Goal: Transaction & Acquisition: Purchase product/service

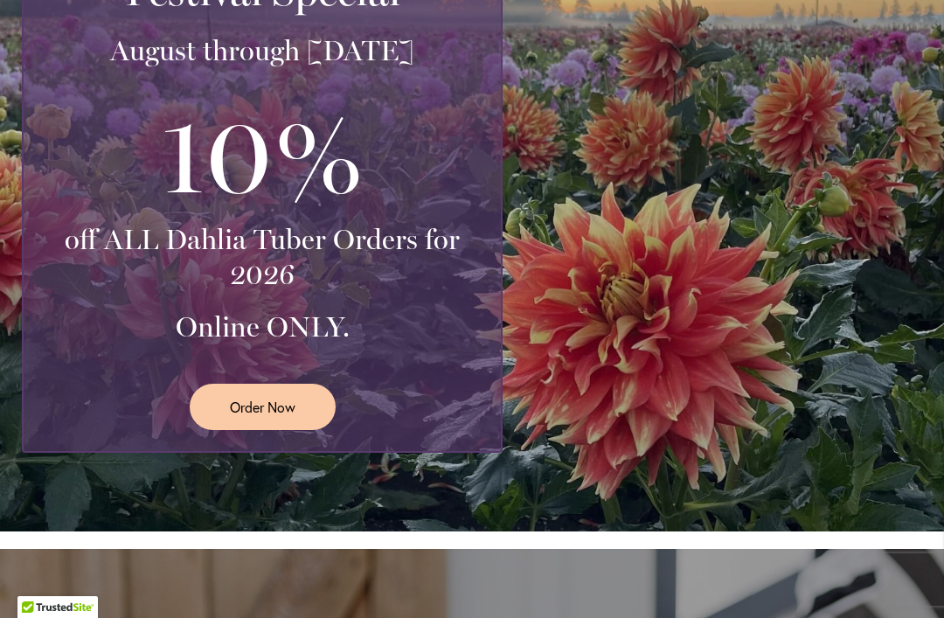
scroll to position [508, 0]
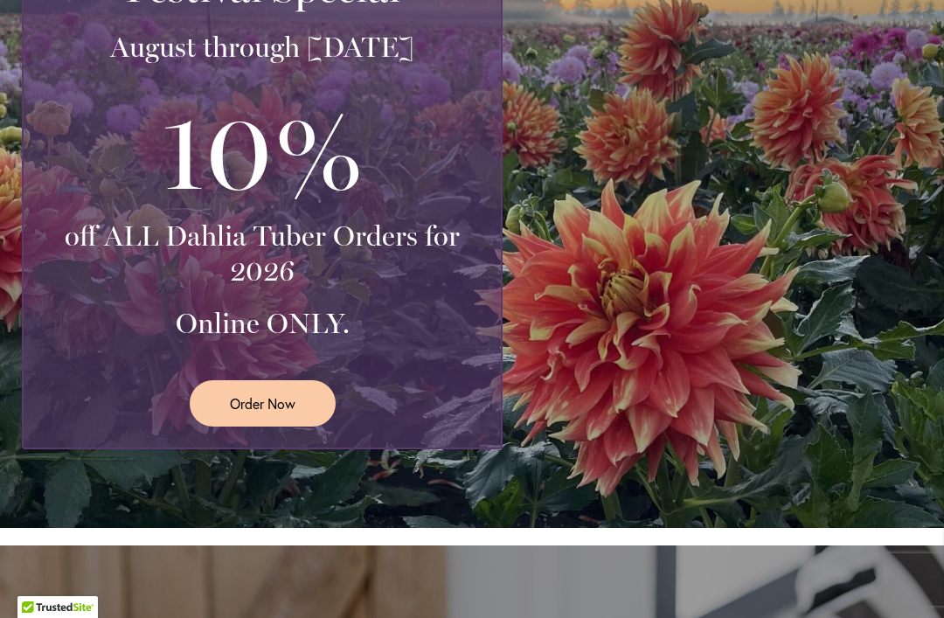
click at [285, 399] on span "Order Now" at bounding box center [263, 403] width 66 height 20
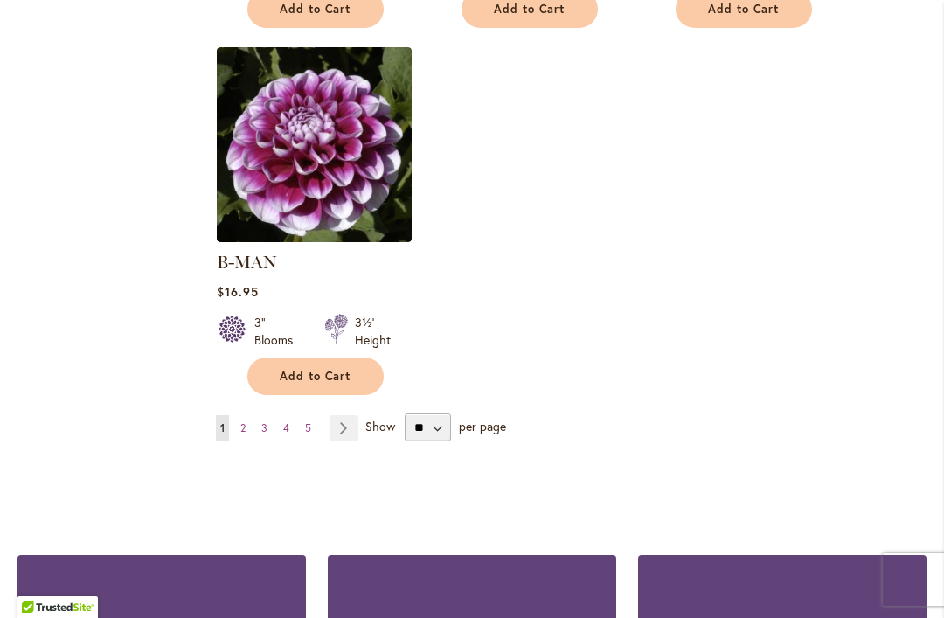
scroll to position [2283, 0]
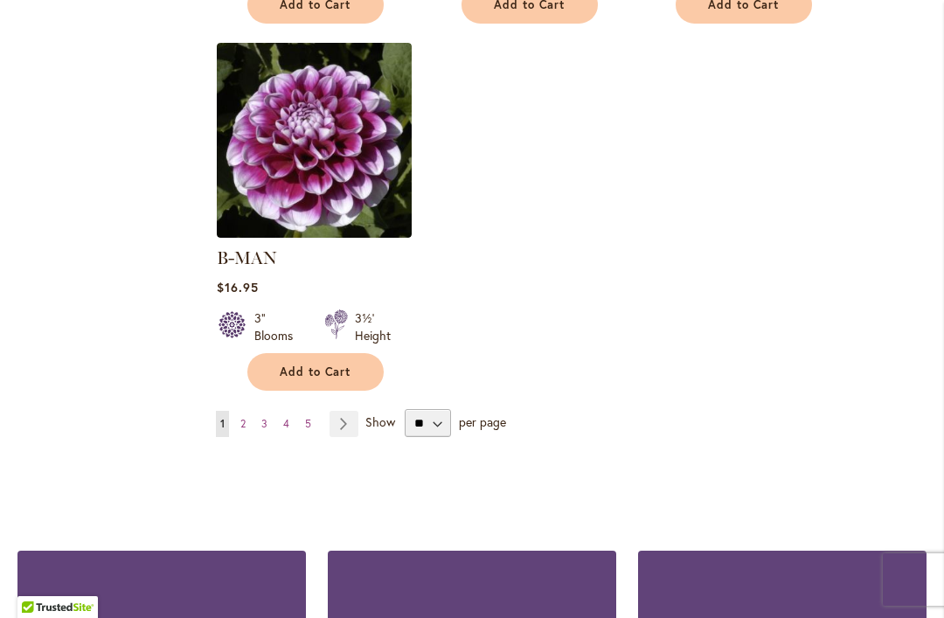
click at [244, 417] on span "2" at bounding box center [242, 423] width 5 height 13
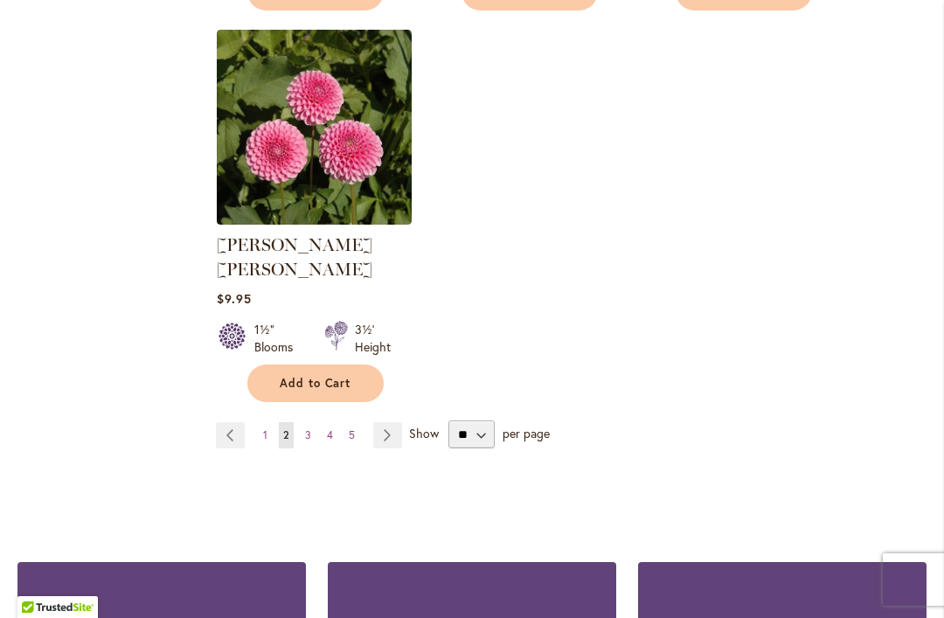
scroll to position [2278, 0]
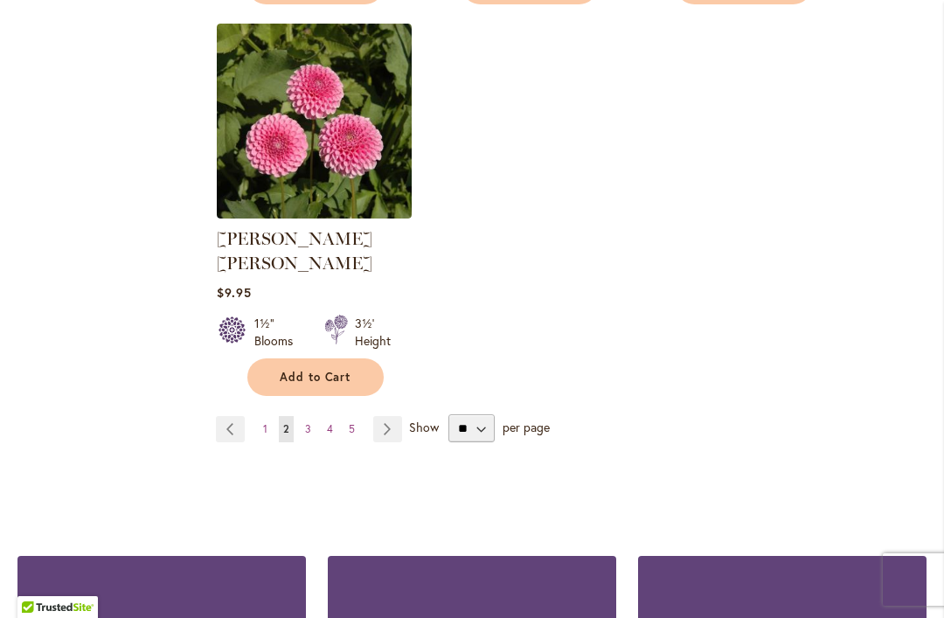
click at [307, 422] on span "3" at bounding box center [308, 428] width 6 height 13
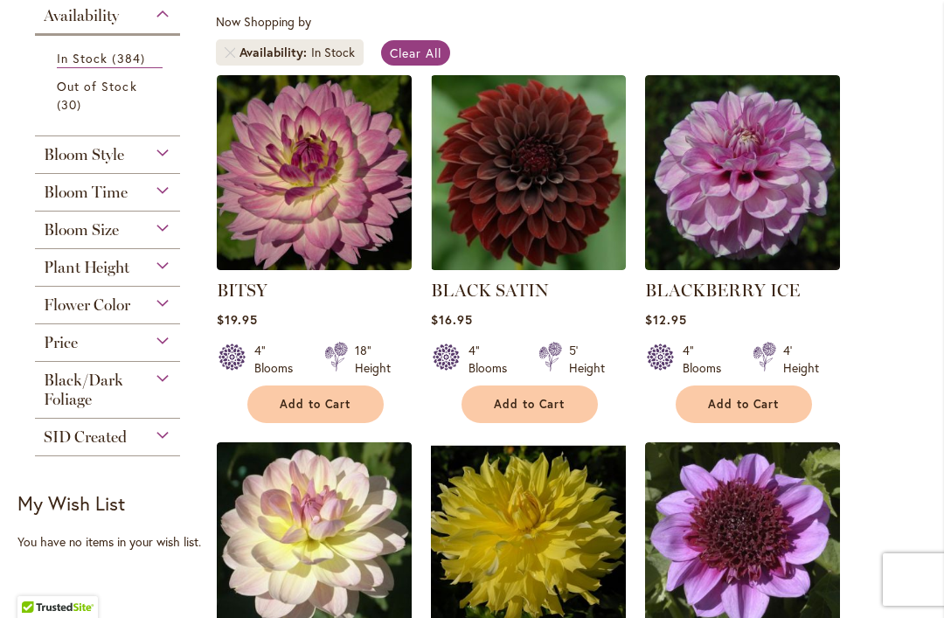
scroll to position [394, 0]
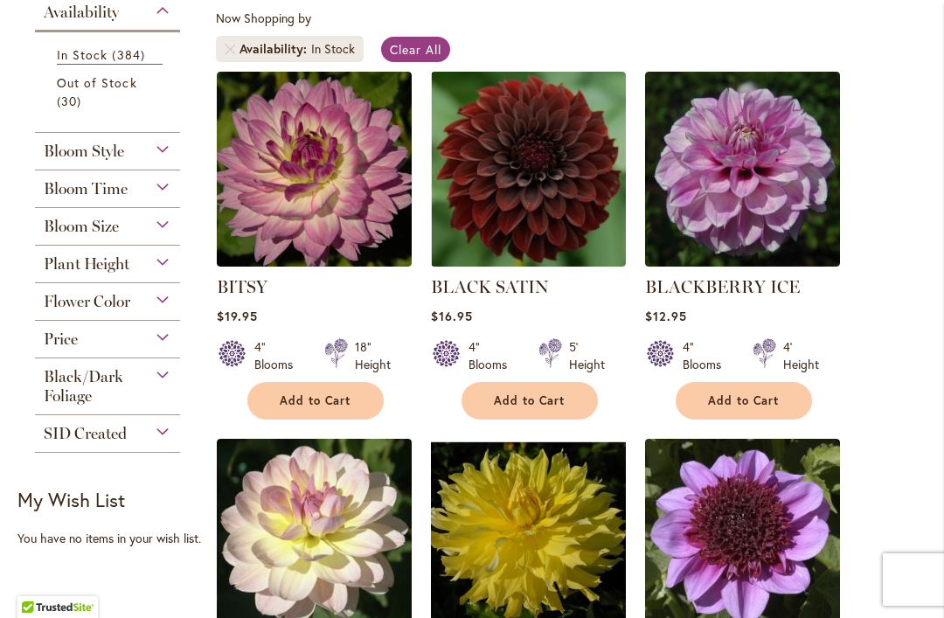
click at [162, 345] on div "Price" at bounding box center [107, 335] width 145 height 28
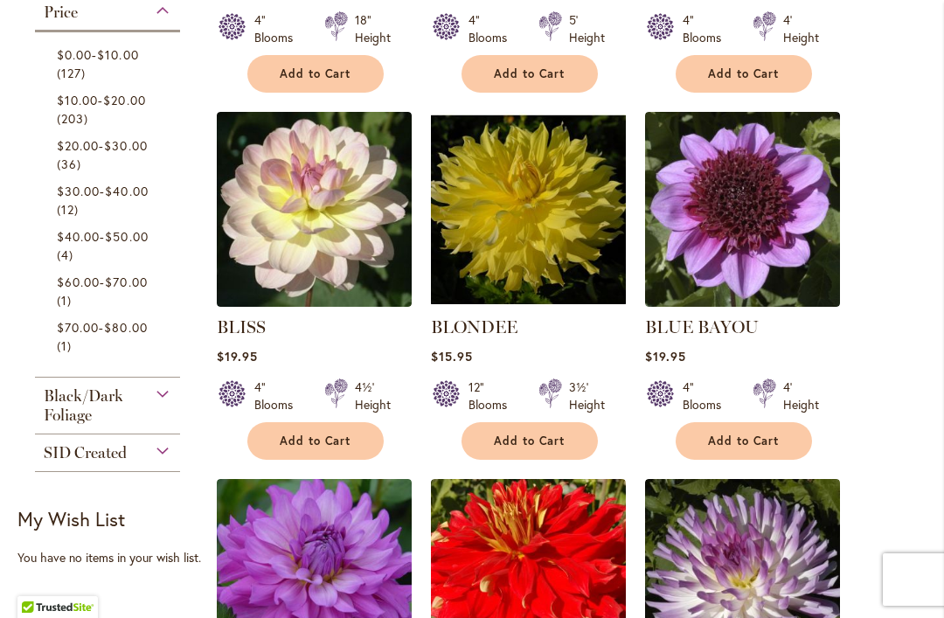
click at [111, 63] on span "$10.00" at bounding box center [117, 54] width 41 height 17
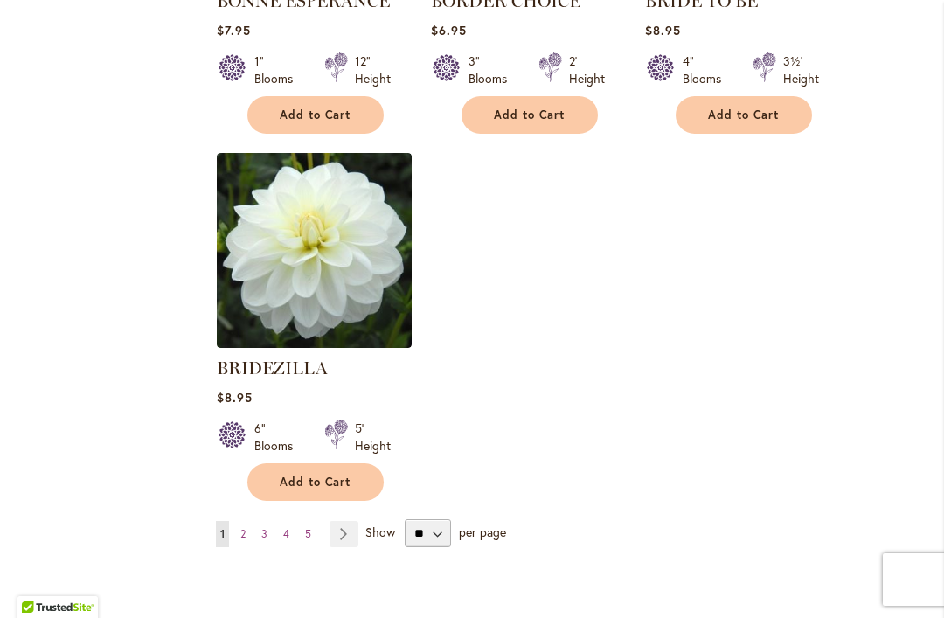
scroll to position [2175, 0]
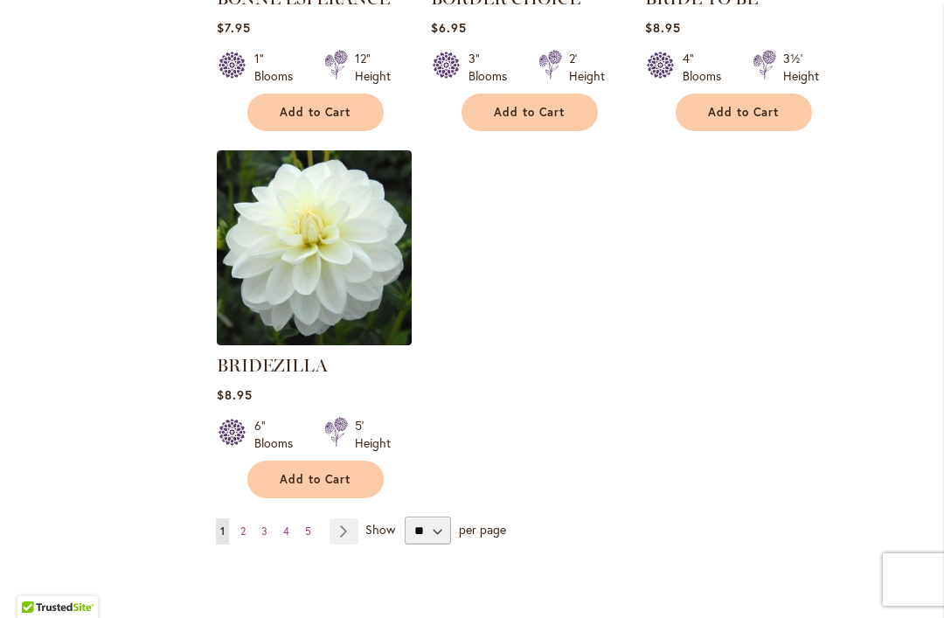
click at [240, 524] on span "2" at bounding box center [242, 530] width 5 height 13
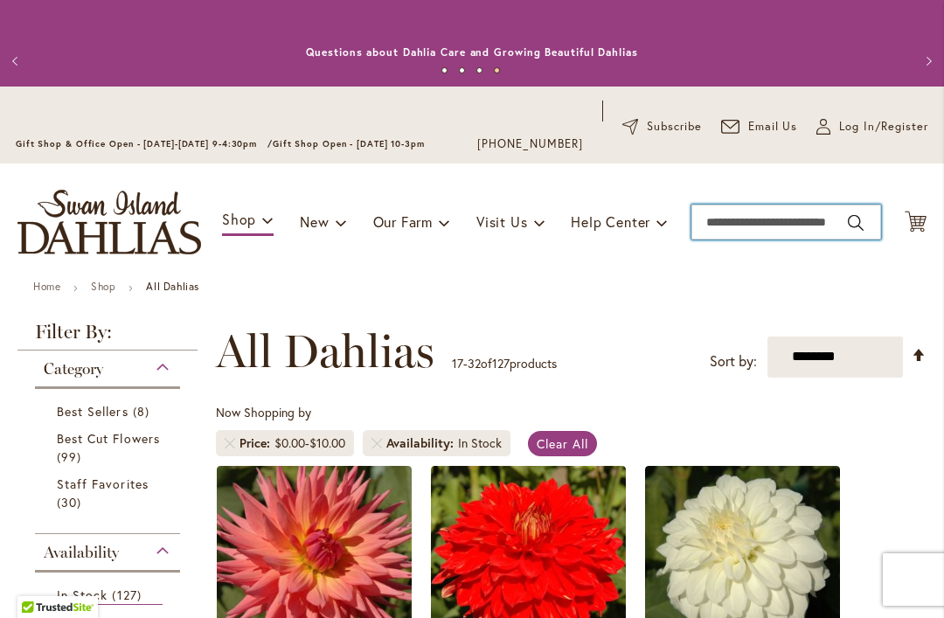
click at [720, 218] on input "Search" at bounding box center [786, 222] width 190 height 35
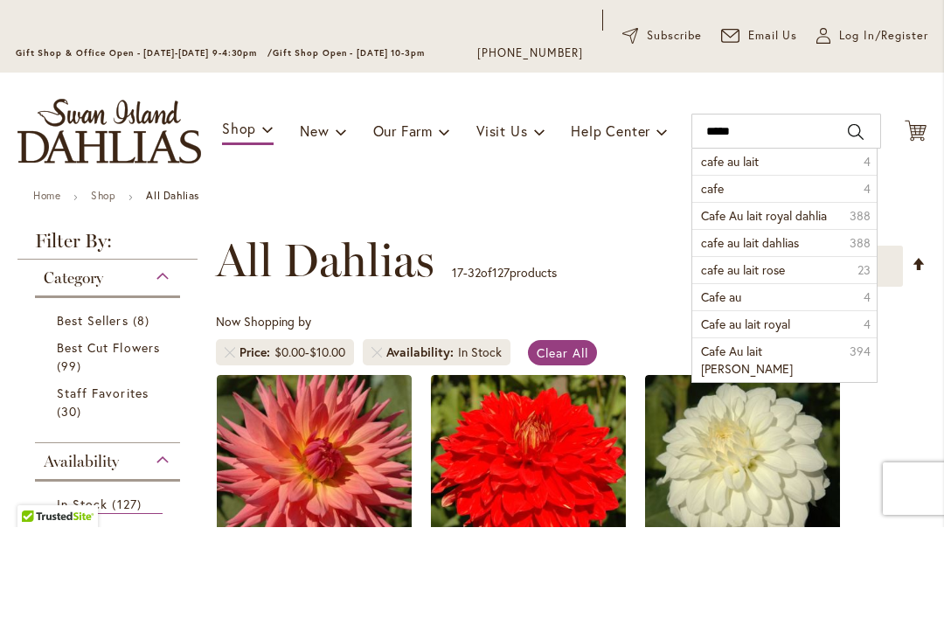
click at [827, 298] on span "Cafe Au lait royal dahlia" at bounding box center [764, 306] width 126 height 17
type input "**********"
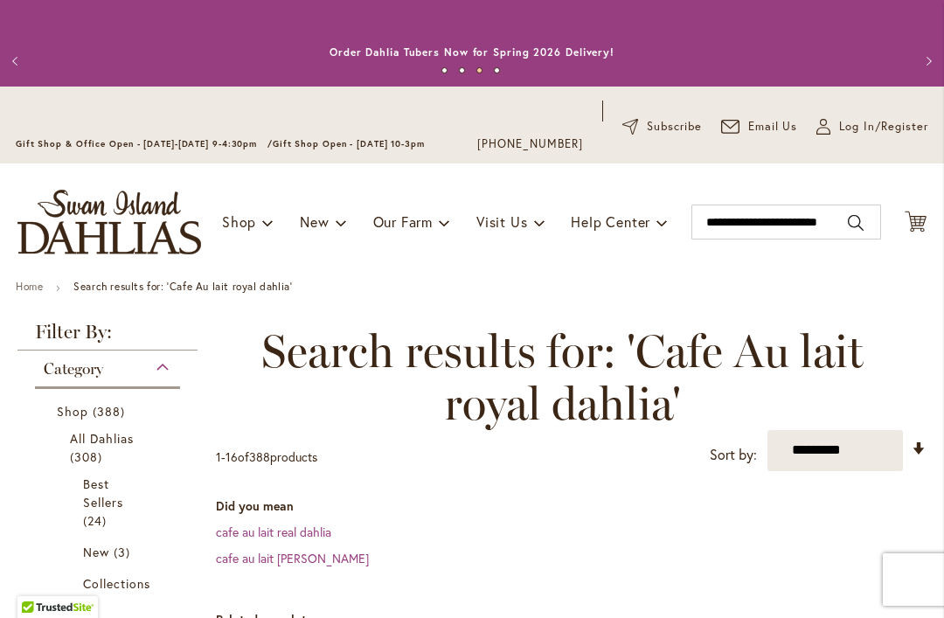
click at [113, 445] on span "All Dahlias" at bounding box center [102, 438] width 65 height 17
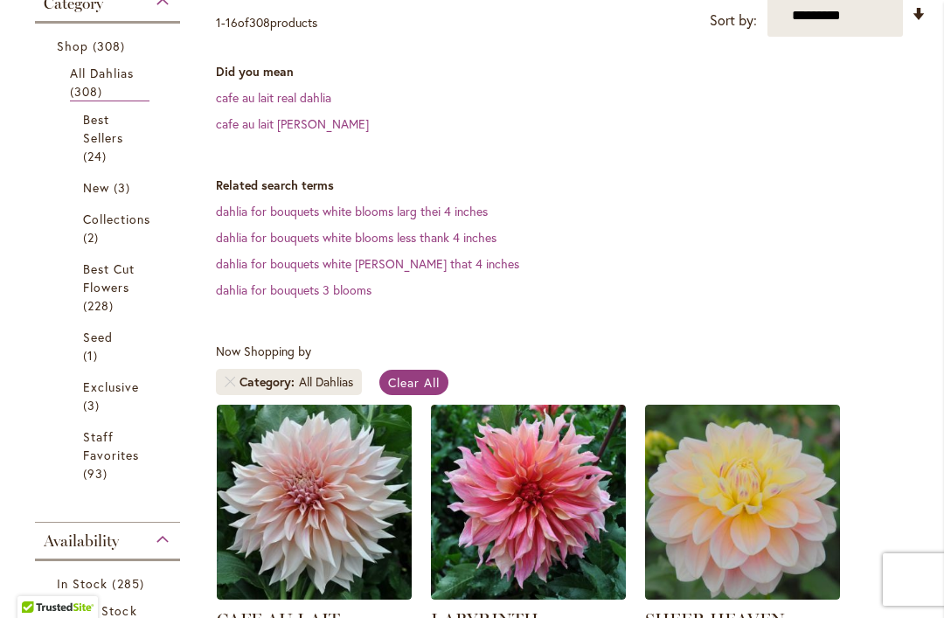
scroll to position [437, 0]
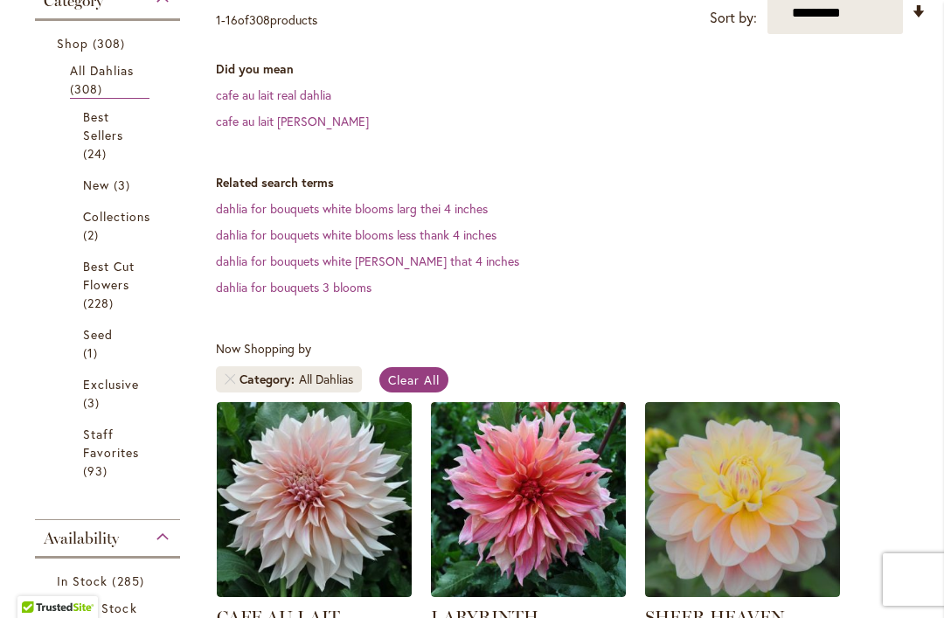
click at [117, 284] on span "Best Cut Flowers" at bounding box center [109, 275] width 52 height 35
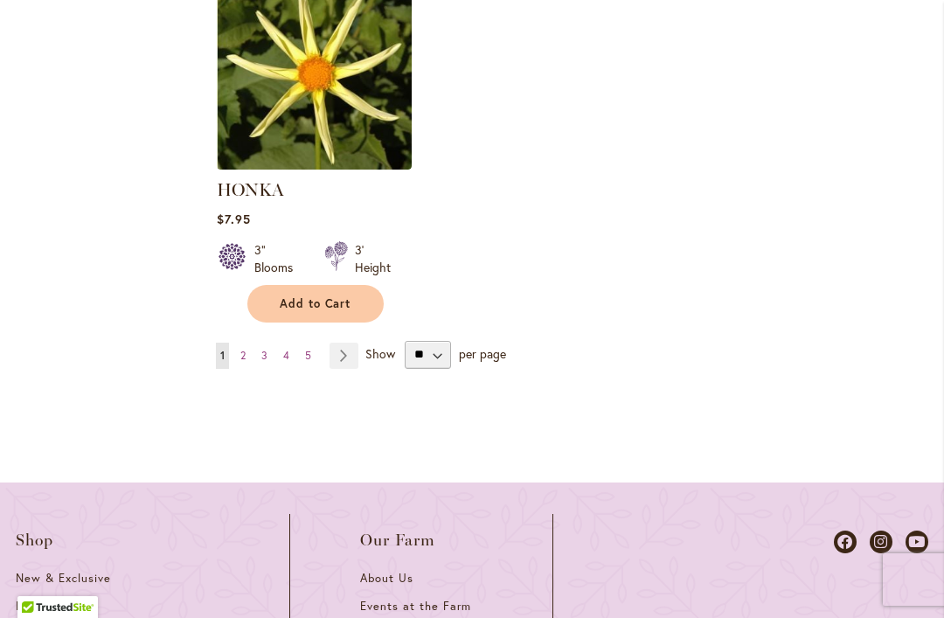
scroll to position [2770, 0]
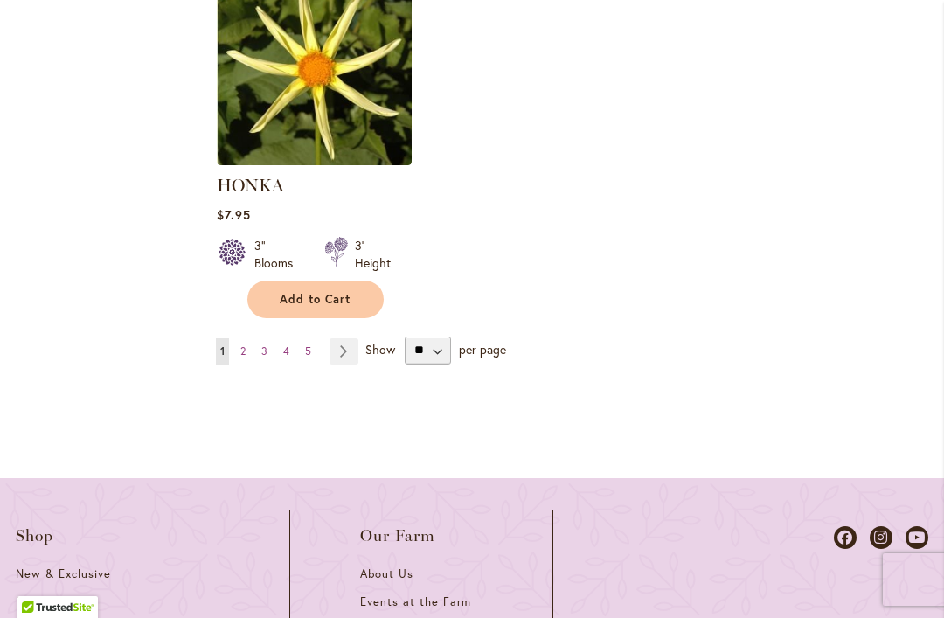
click at [248, 338] on link "Page 2" at bounding box center [243, 351] width 14 height 26
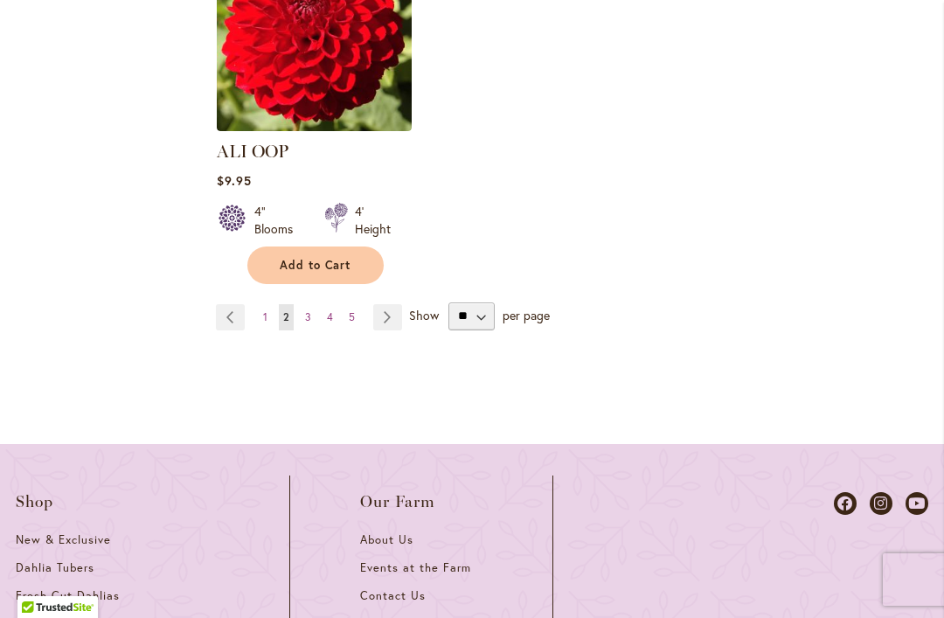
scroll to position [2819, 0]
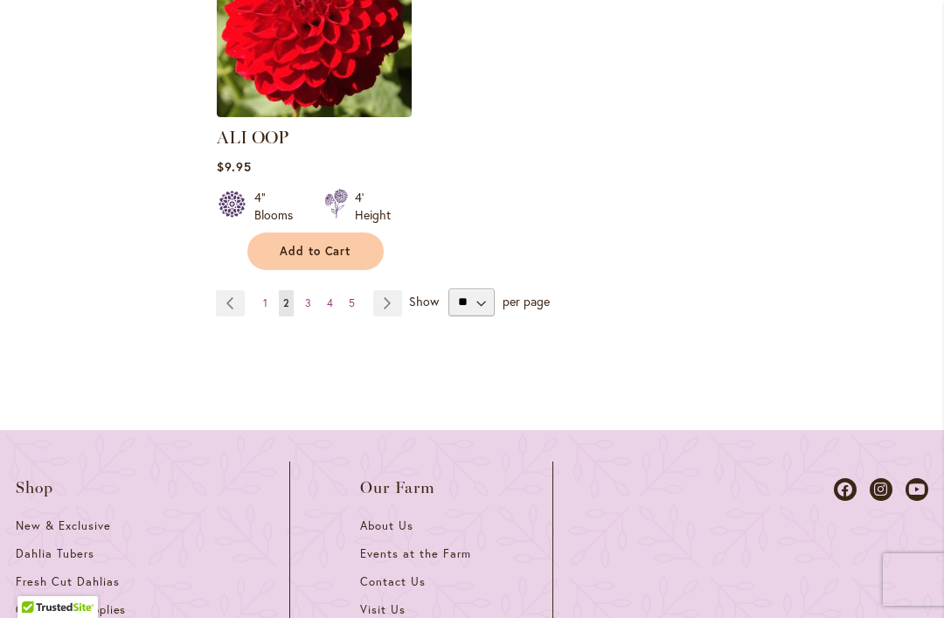
click at [309, 296] on span "3" at bounding box center [308, 302] width 6 height 13
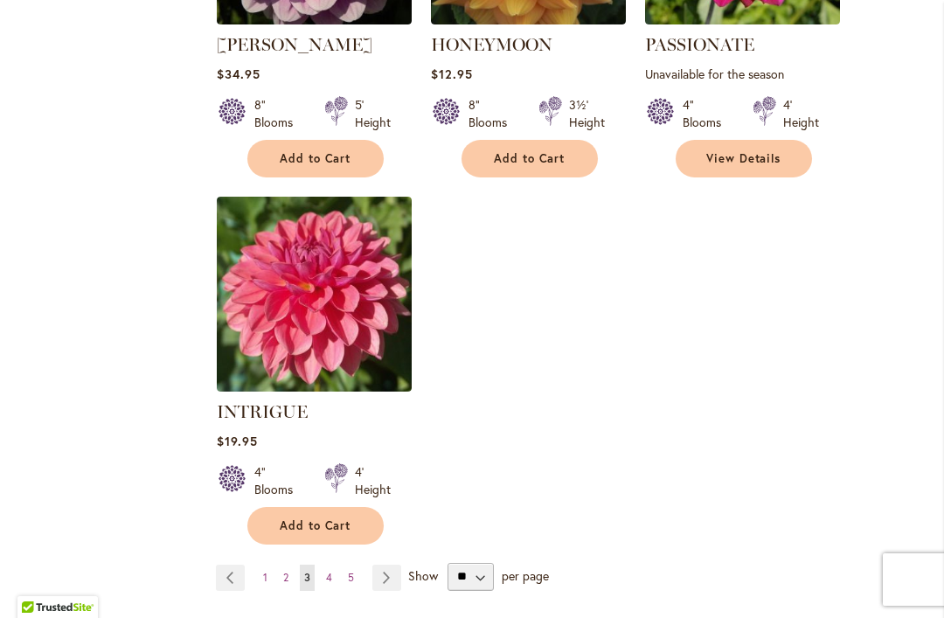
scroll to position [2515, 0]
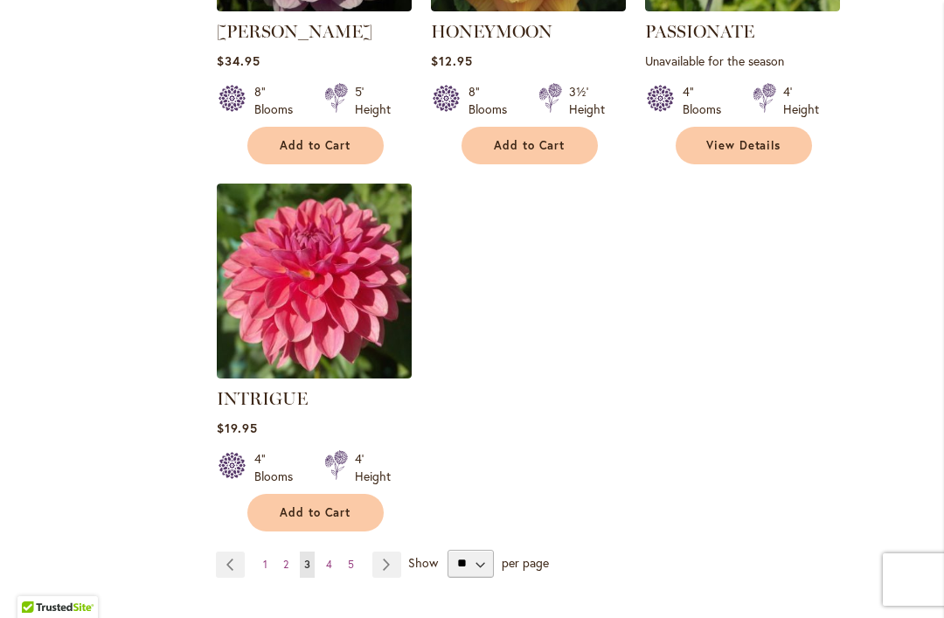
click at [336, 551] on link "Page 4" at bounding box center [329, 564] width 15 height 26
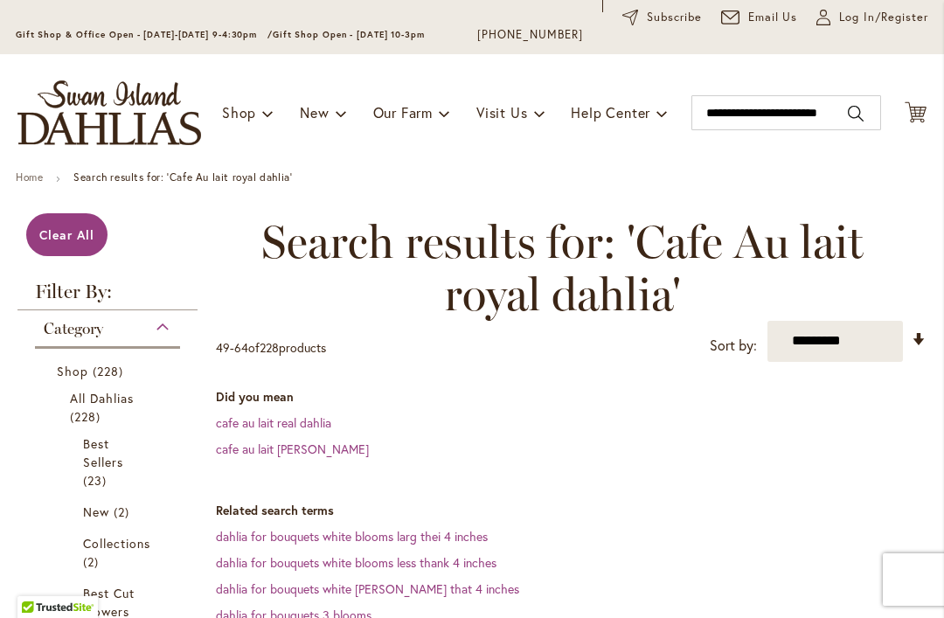
scroll to position [109, 0]
click at [62, 233] on span "Clear All" at bounding box center [66, 234] width 55 height 17
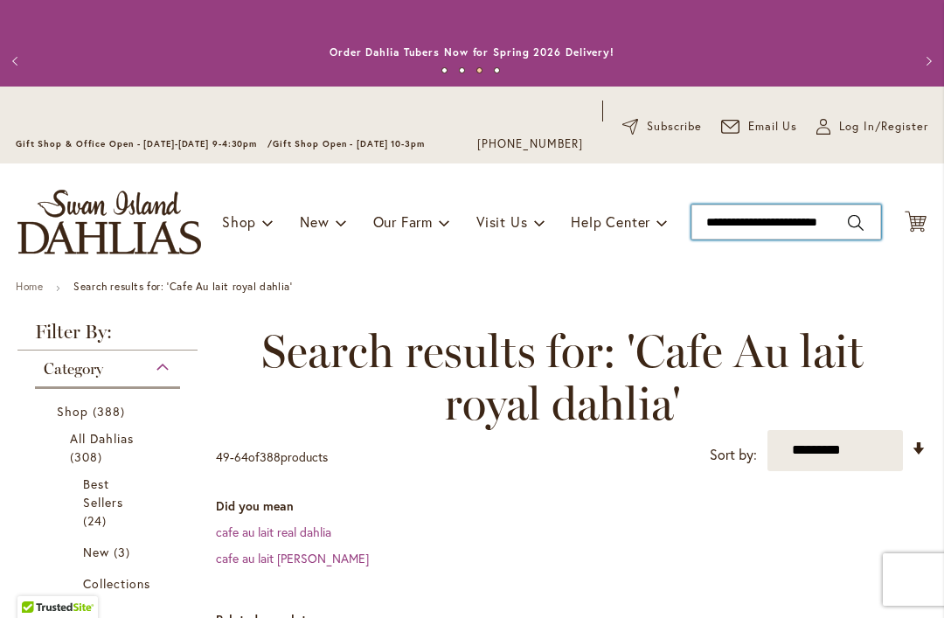
click at [870, 221] on input "**********" at bounding box center [786, 222] width 190 height 35
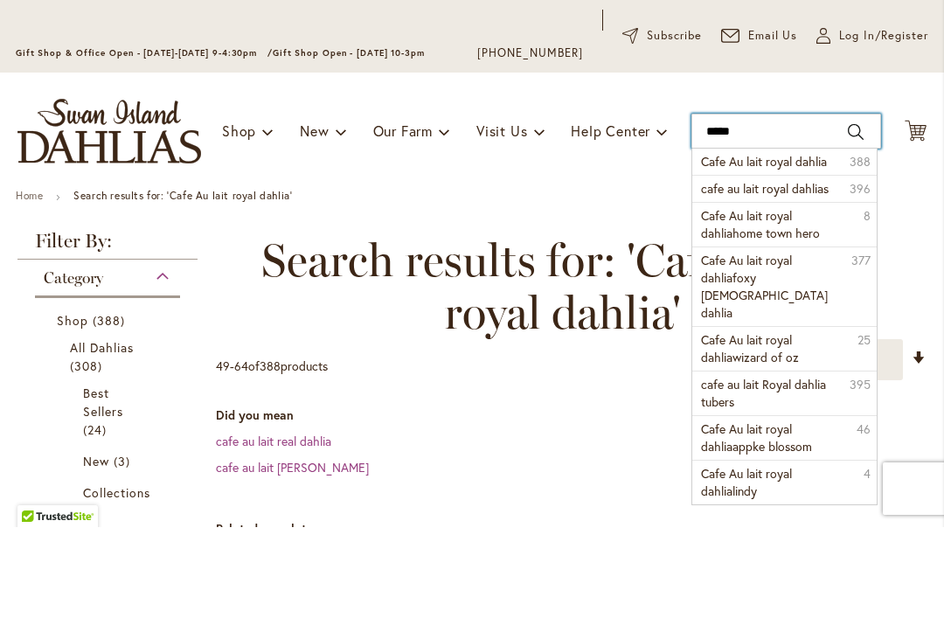
type input "****"
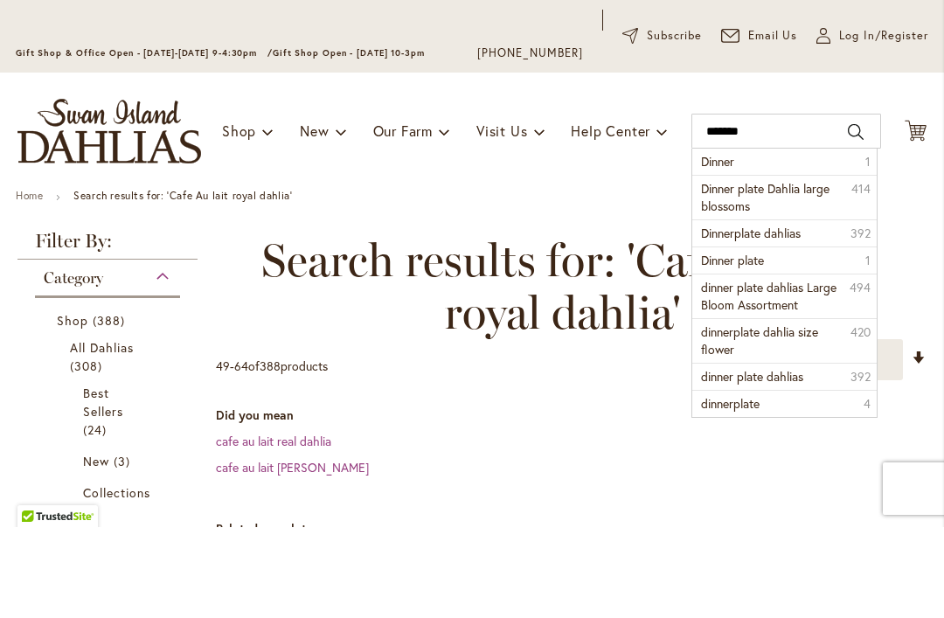
click at [829, 271] on span "Dinner plate Dahlia large blossoms" at bounding box center [765, 288] width 128 height 34
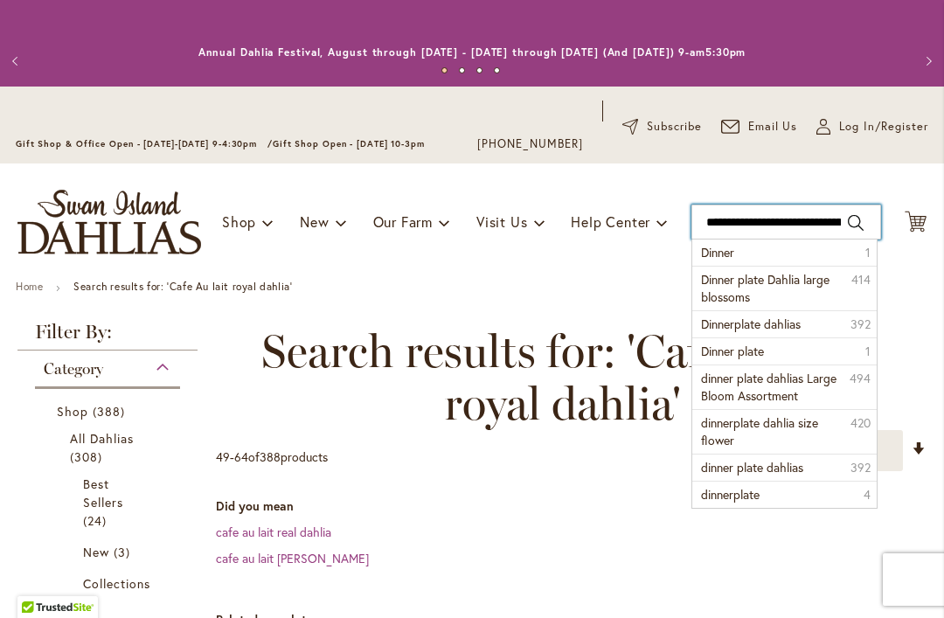
type input "**********"
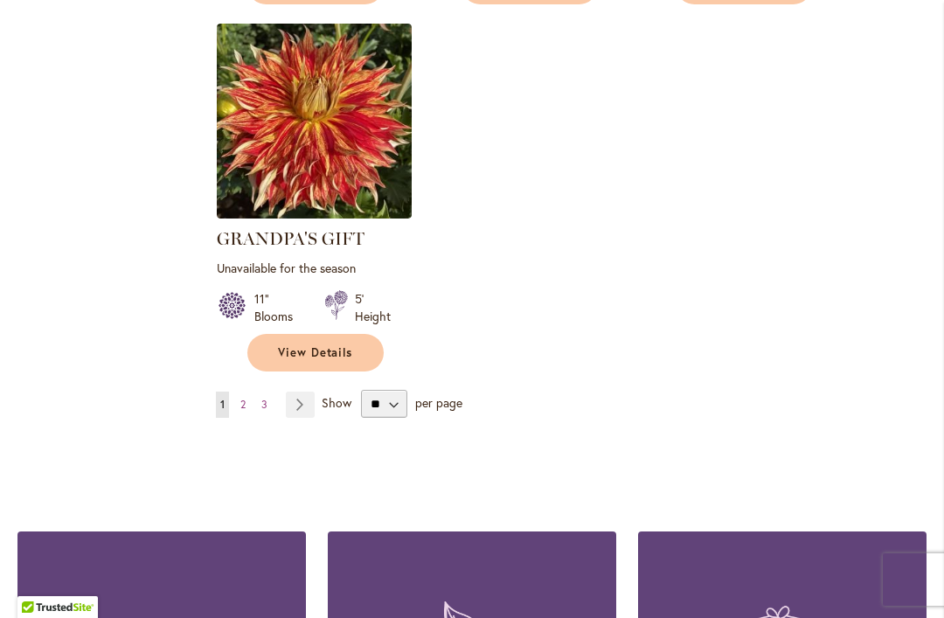
scroll to position [2305, 0]
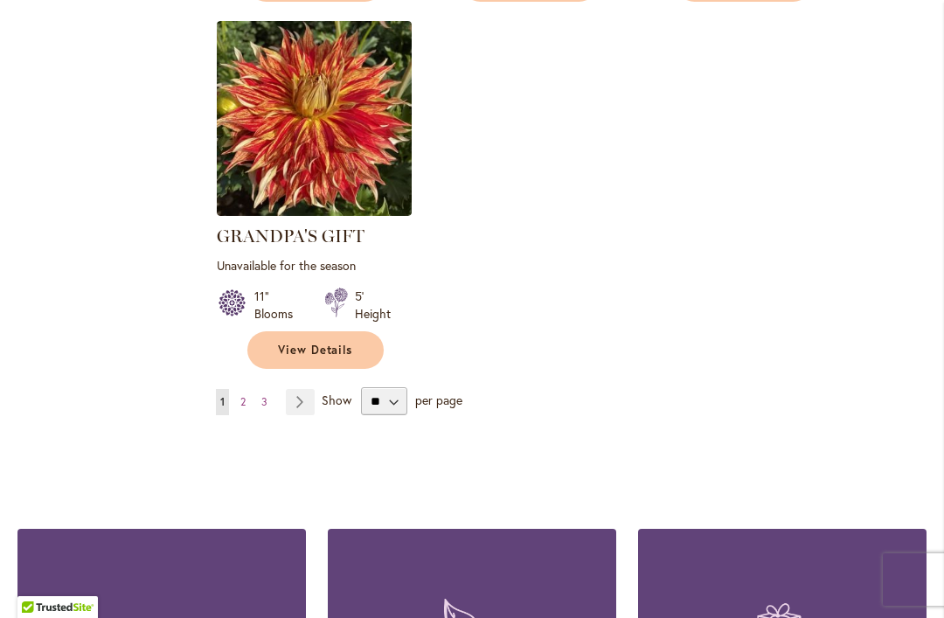
click at [247, 394] on link "Page 2" at bounding box center [243, 402] width 14 height 26
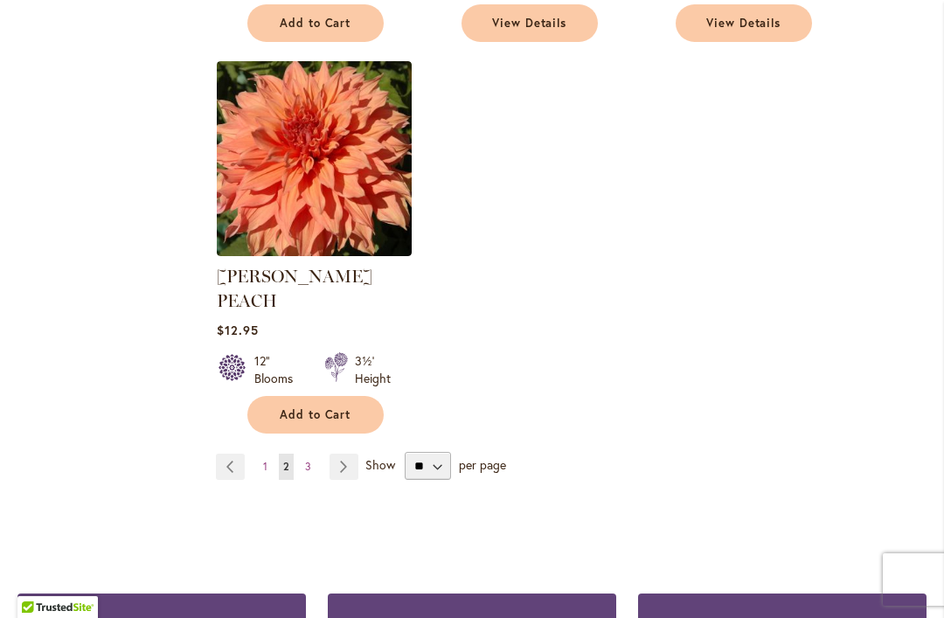
scroll to position [2241, 0]
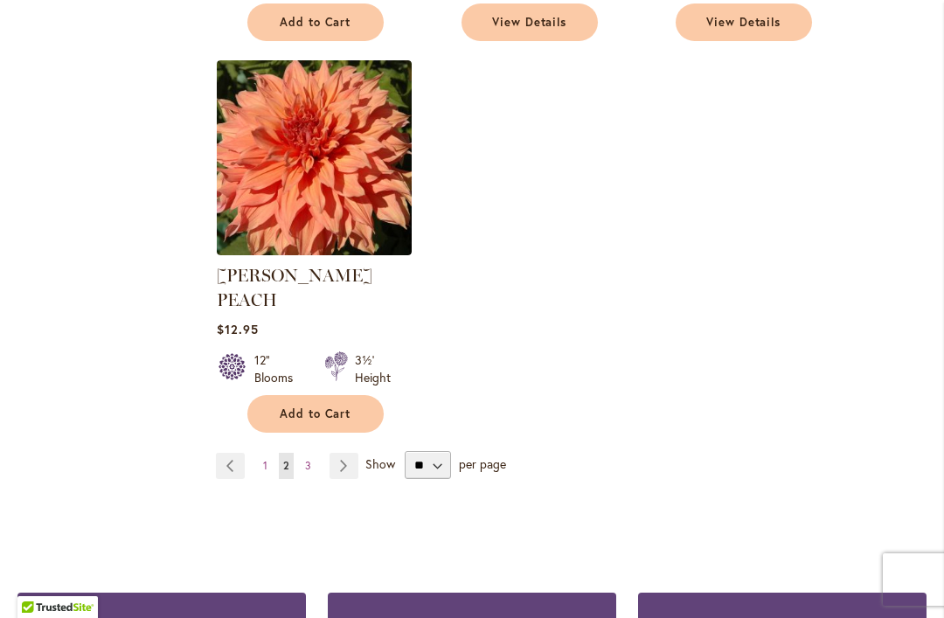
click at [305, 459] on span "3" at bounding box center [308, 465] width 6 height 13
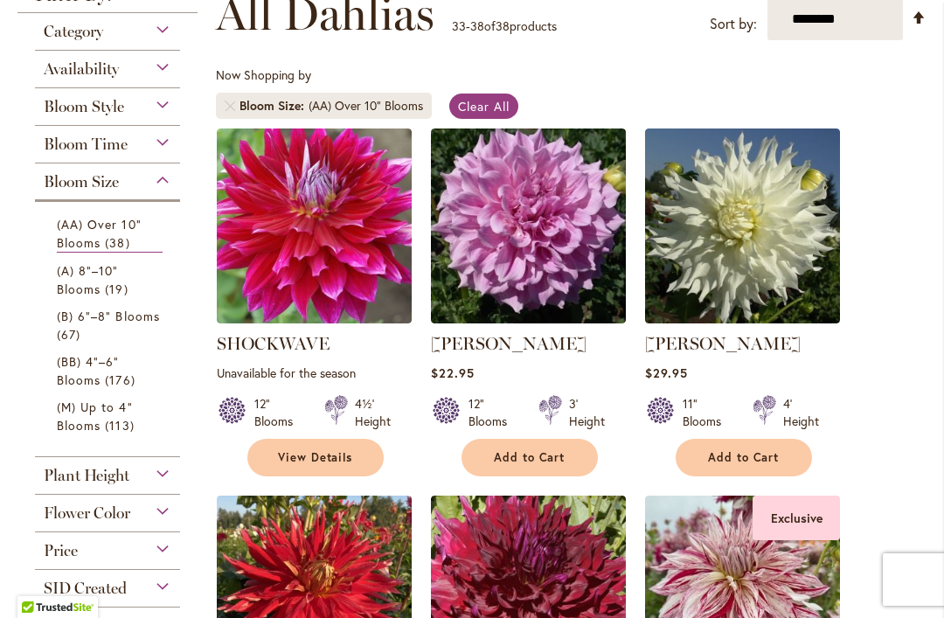
scroll to position [338, 0]
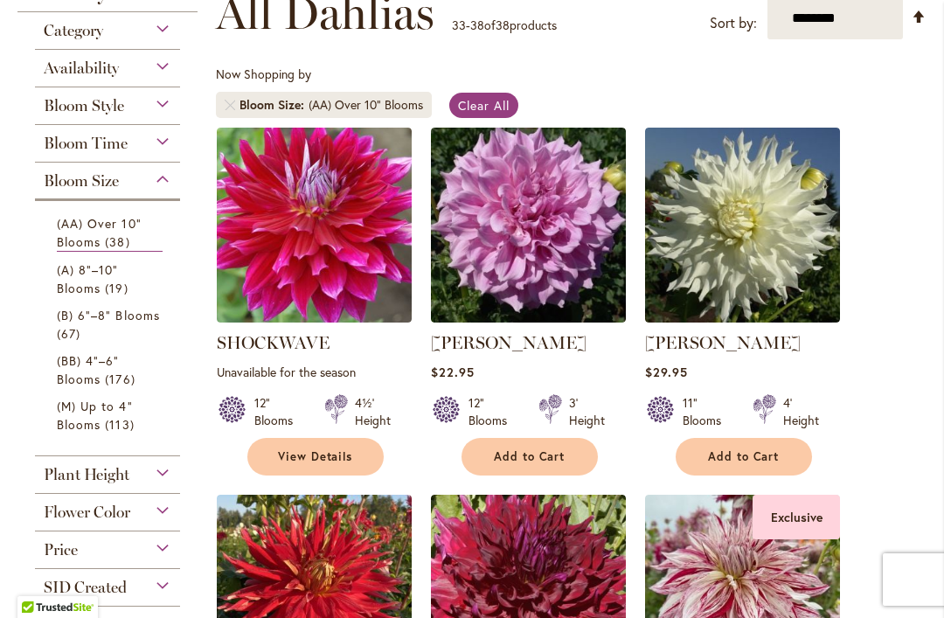
click at [100, 378] on span "(BB) 4"–6" Blooms" at bounding box center [88, 369] width 63 height 35
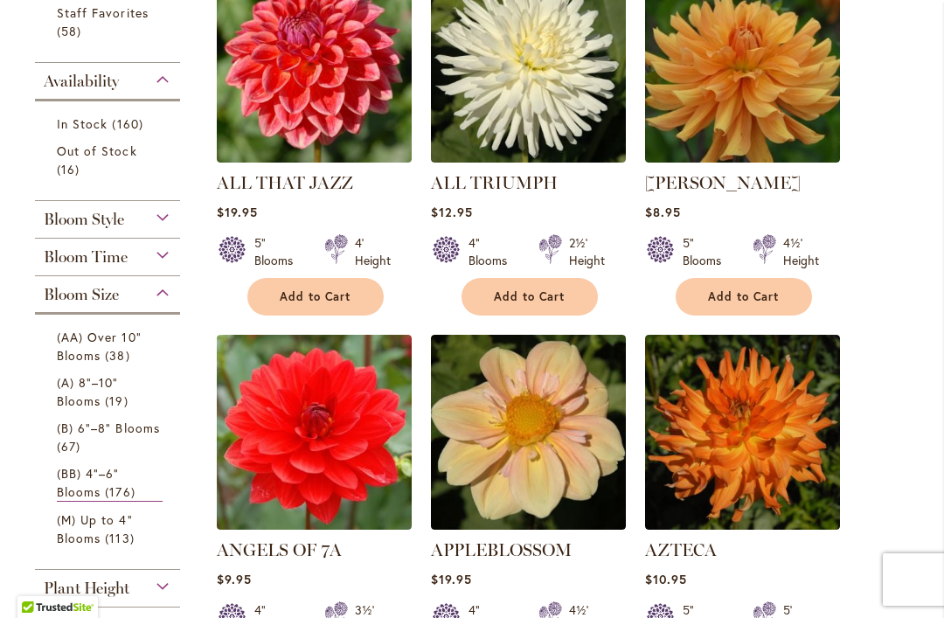
scroll to position [496, 0]
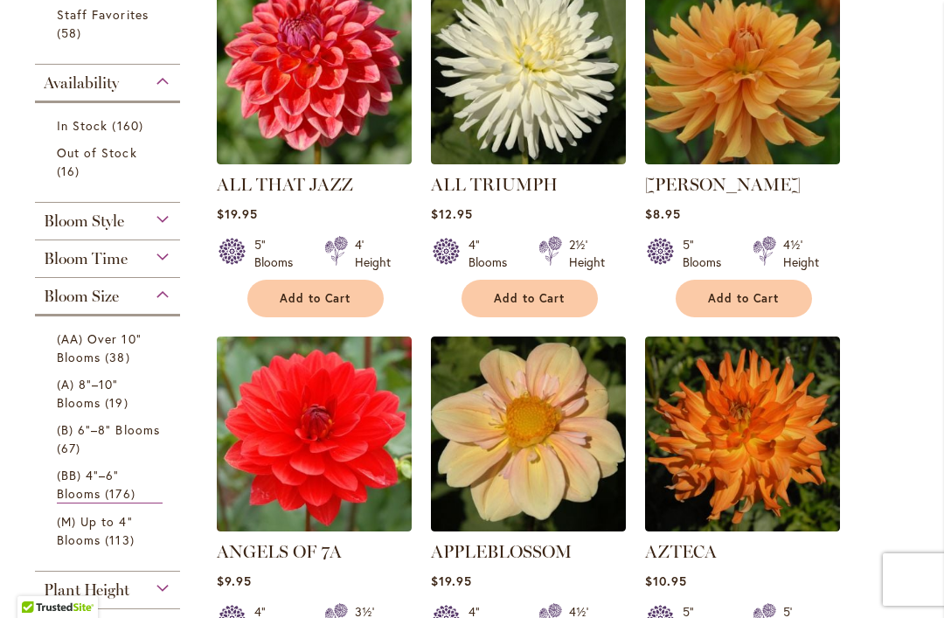
click at [184, 397] on div "Category Best Sellers 14 items Collections 2 items Best Cut Flowers 152 items" at bounding box center [107, 316] width 180 height 925
click at [128, 437] on span "(B) 6"–8" Blooms" at bounding box center [108, 429] width 103 height 17
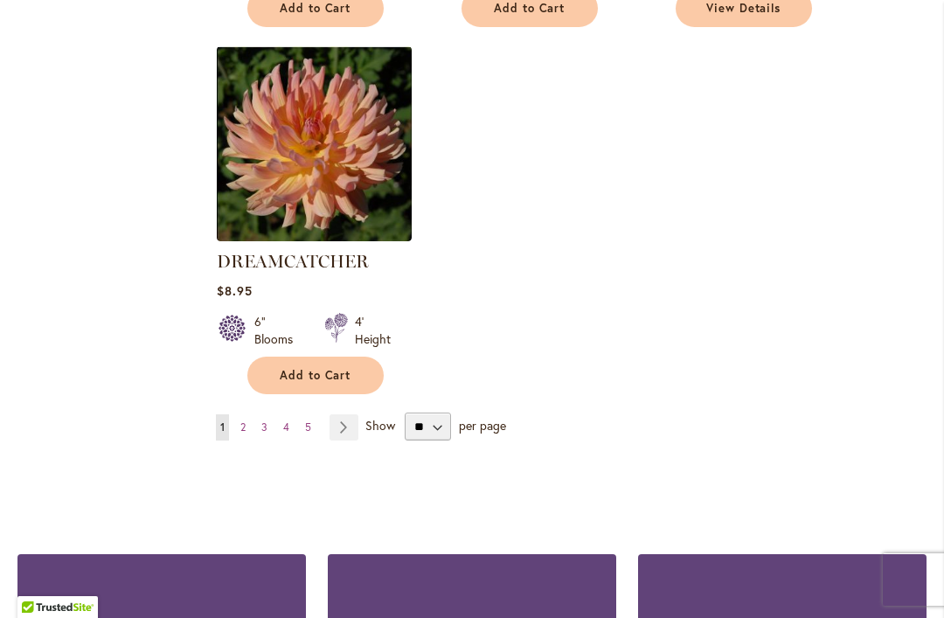
scroll to position [2278, 0]
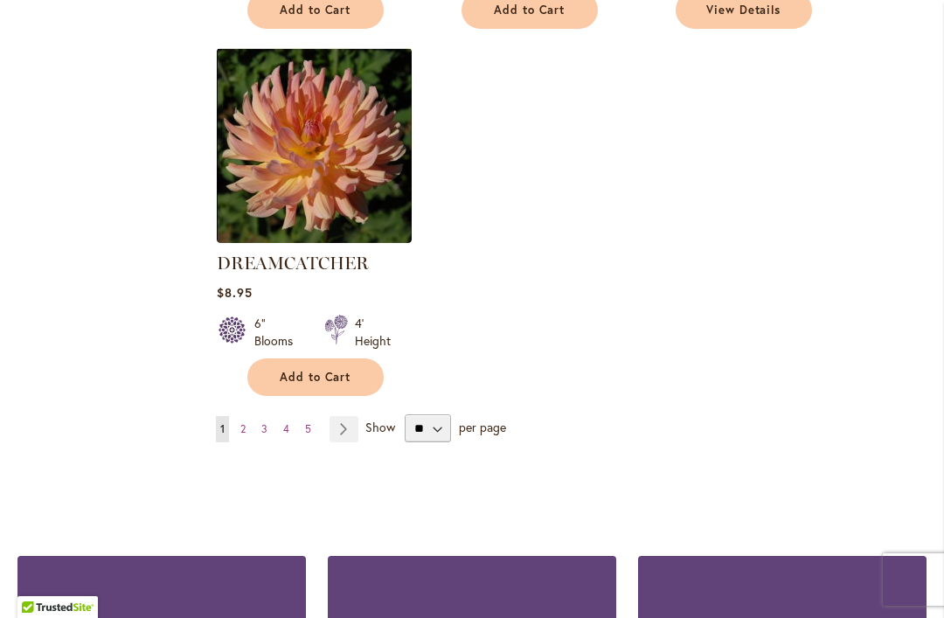
click at [247, 416] on link "Page 2" at bounding box center [243, 429] width 14 height 26
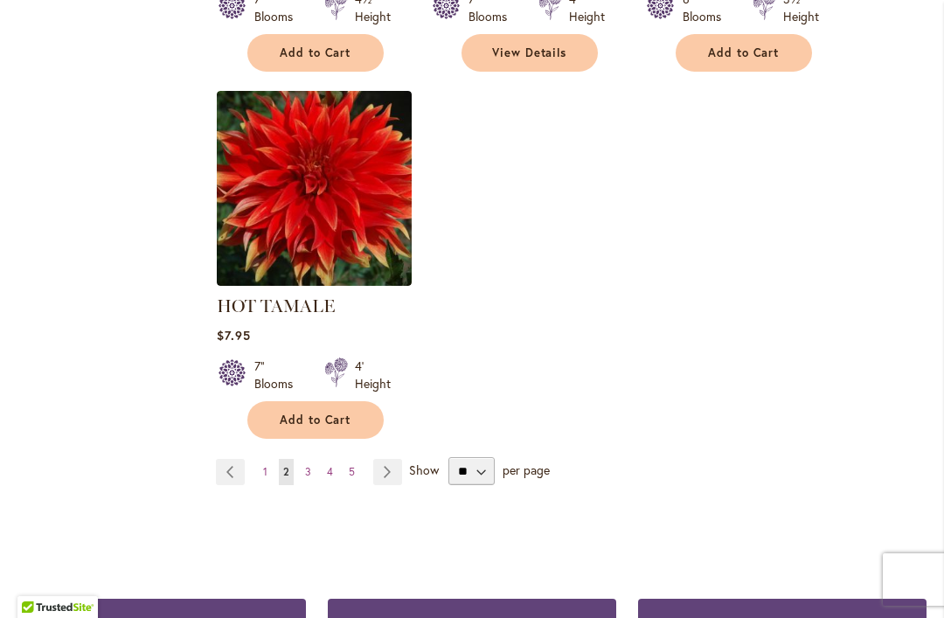
scroll to position [2321, 0]
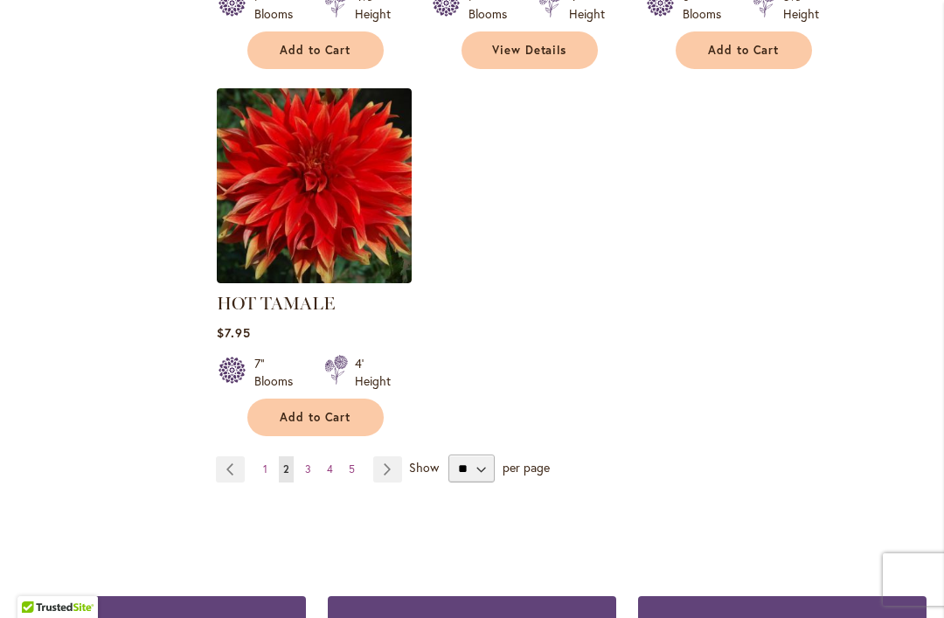
click at [311, 468] on link "Page 3" at bounding box center [308, 469] width 15 height 26
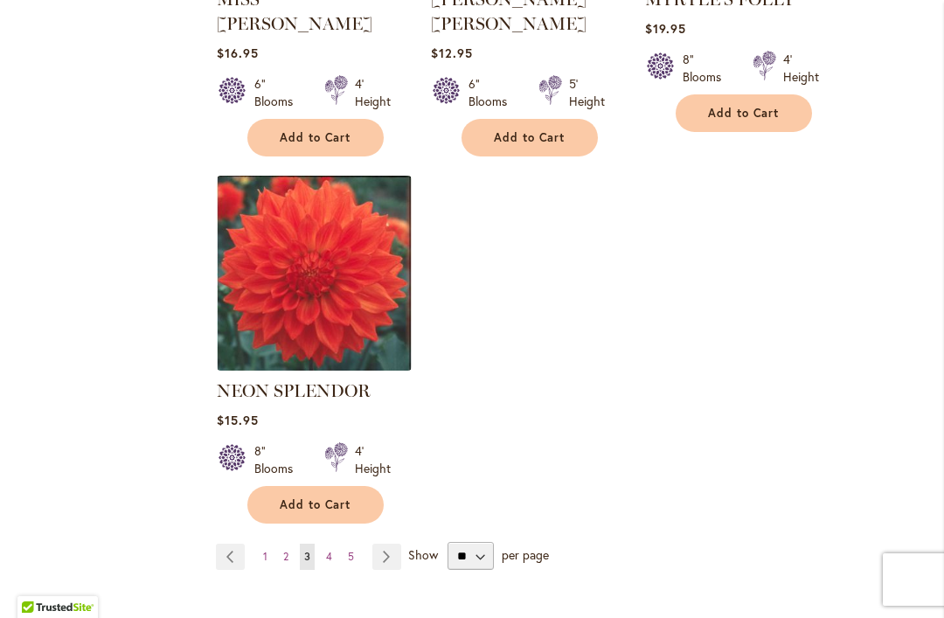
scroll to position [2226, 0]
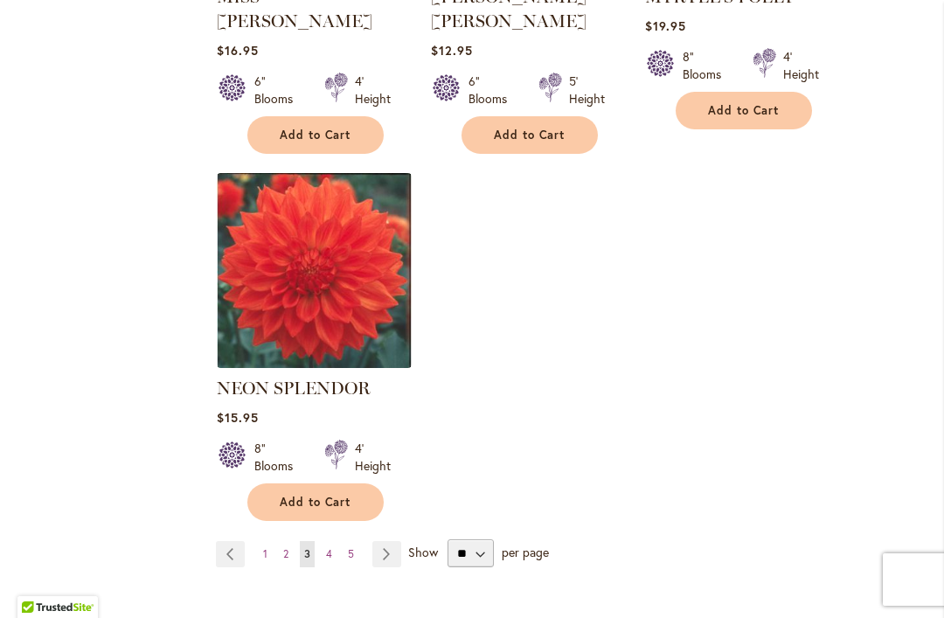
click at [334, 541] on link "Page 4" at bounding box center [329, 554] width 15 height 26
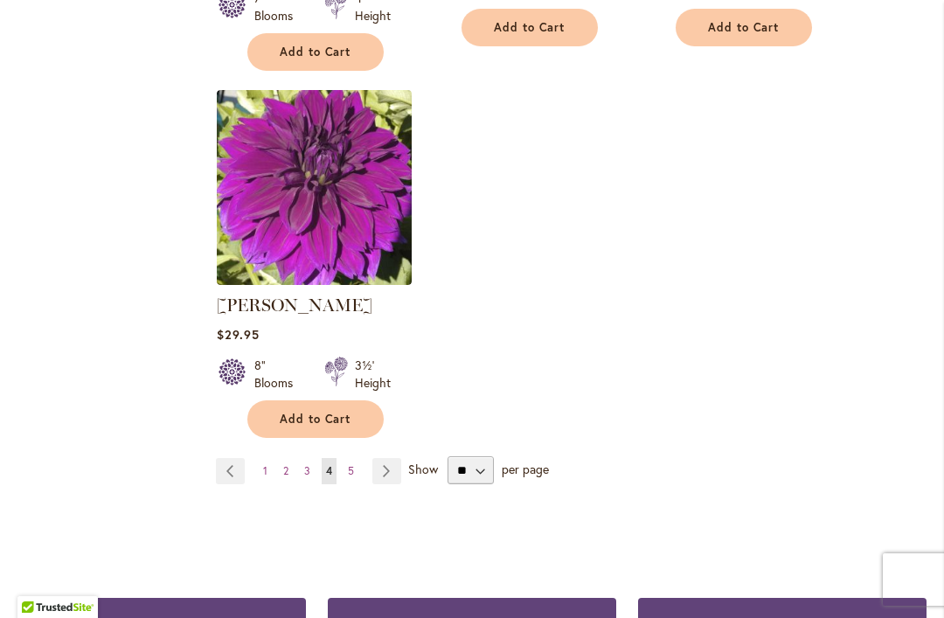
scroll to position [2291, 0]
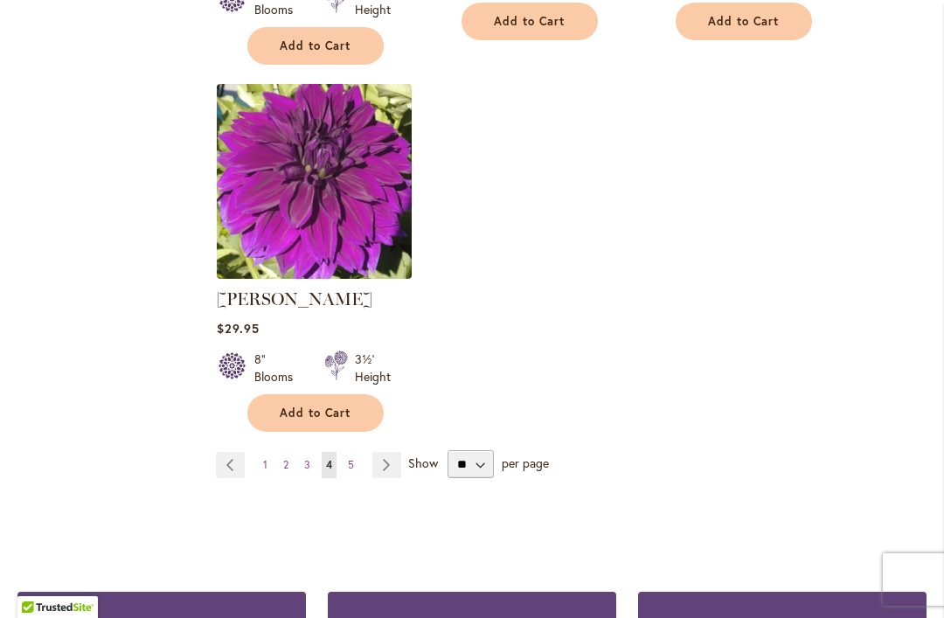
click at [357, 452] on link "Page 5" at bounding box center [350, 465] width 15 height 26
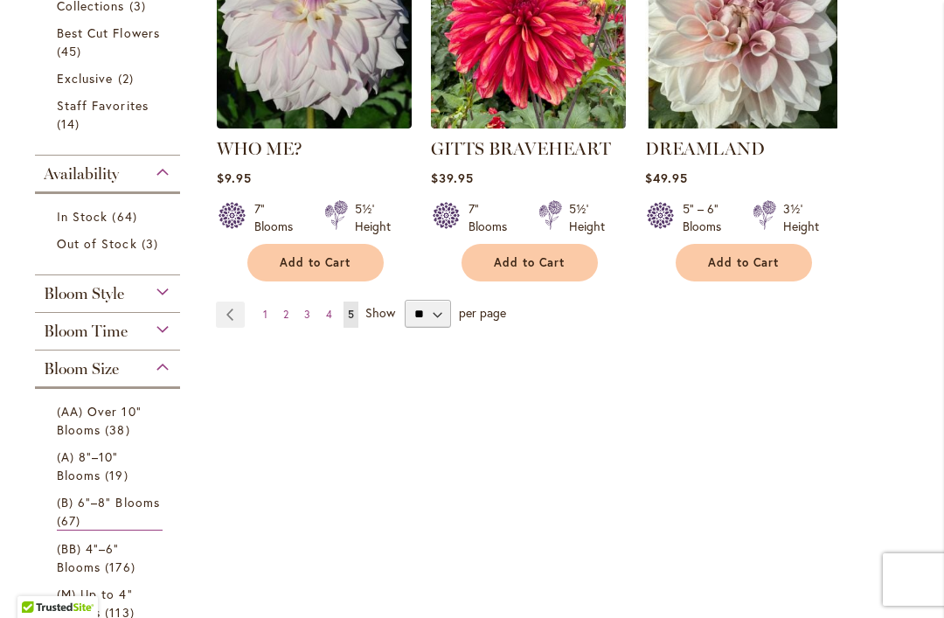
scroll to position [514, 0]
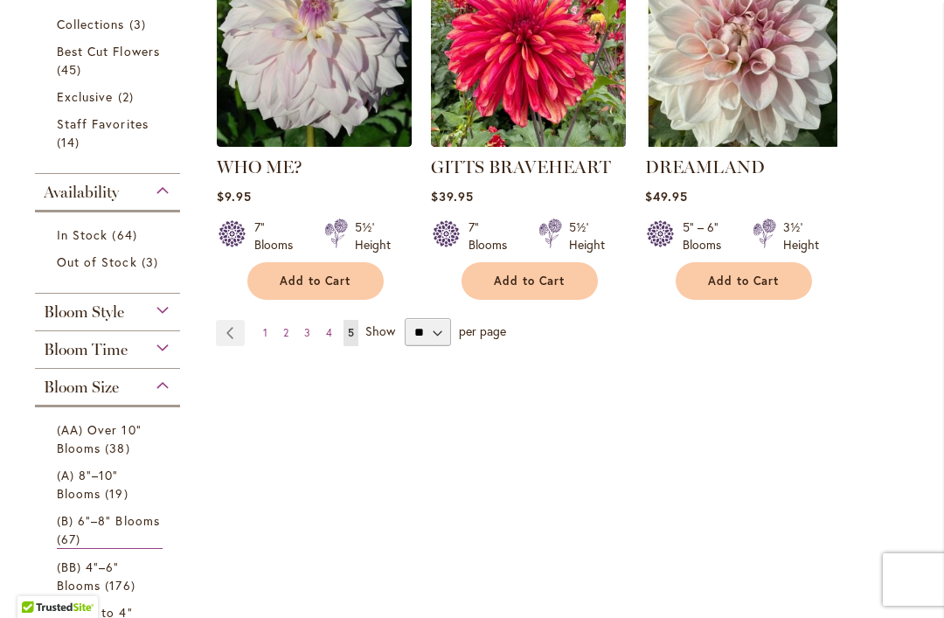
click at [172, 352] on div "Bloom Time" at bounding box center [107, 345] width 145 height 28
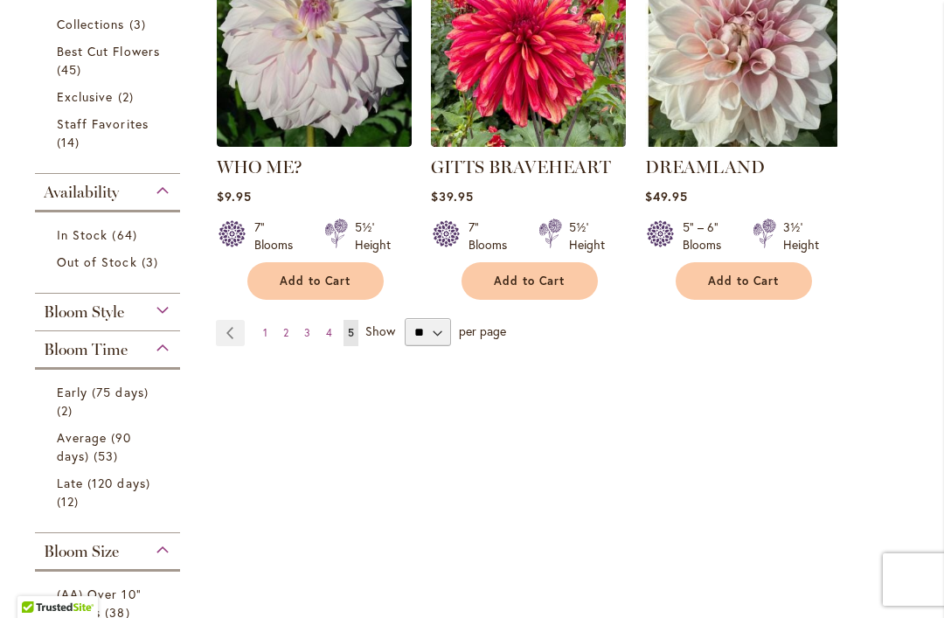
click at [168, 308] on div "Bloom Style" at bounding box center [107, 308] width 145 height 28
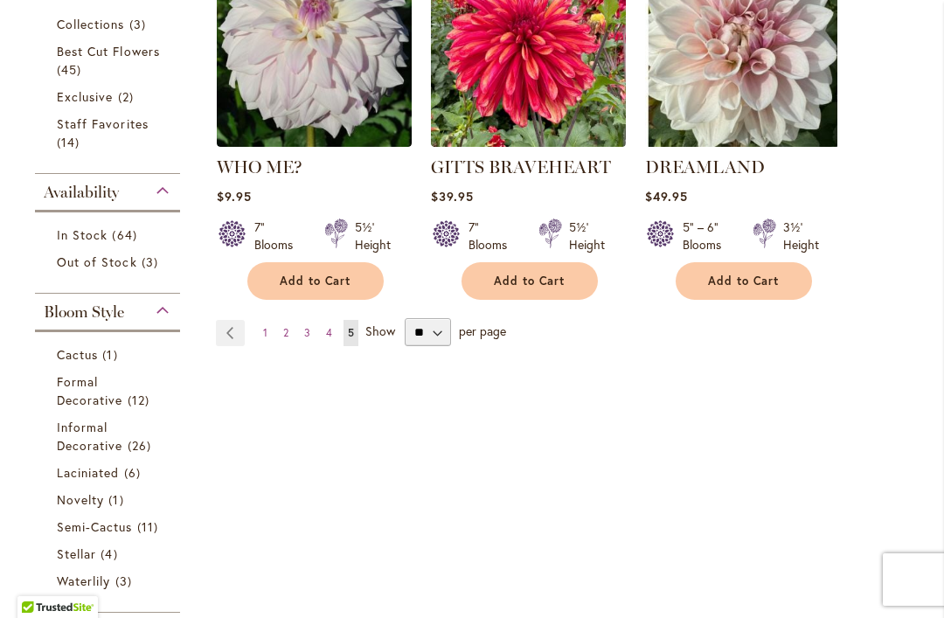
scroll to position [809, 0]
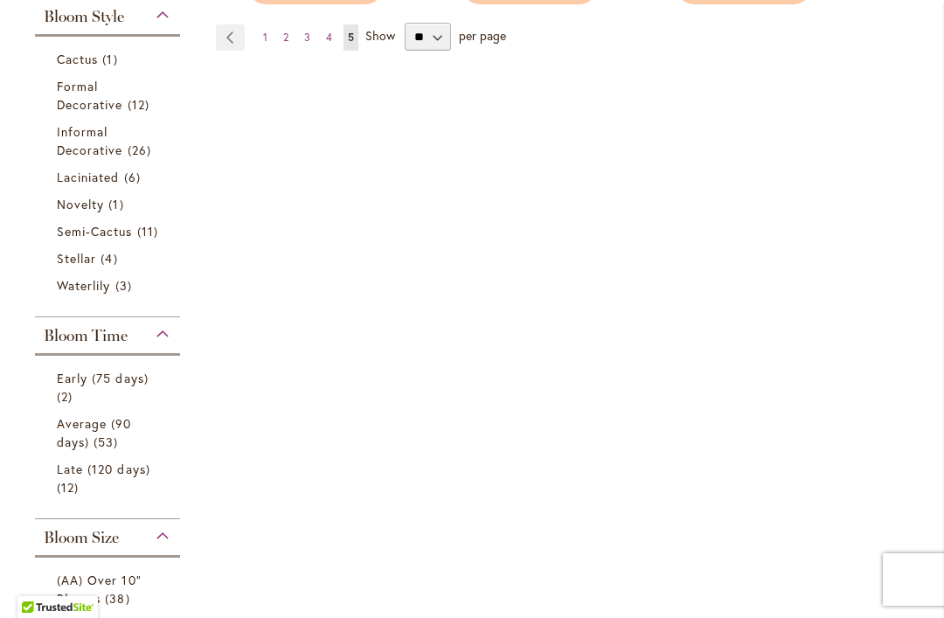
click at [109, 140] on link "Informal Decorative 26 items" at bounding box center [110, 140] width 106 height 37
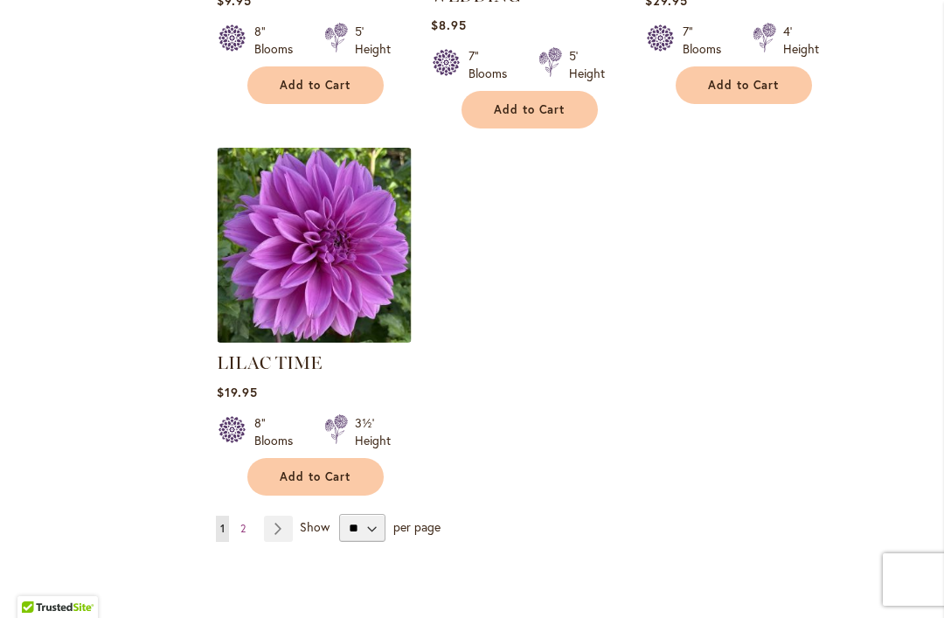
scroll to position [2204, 0]
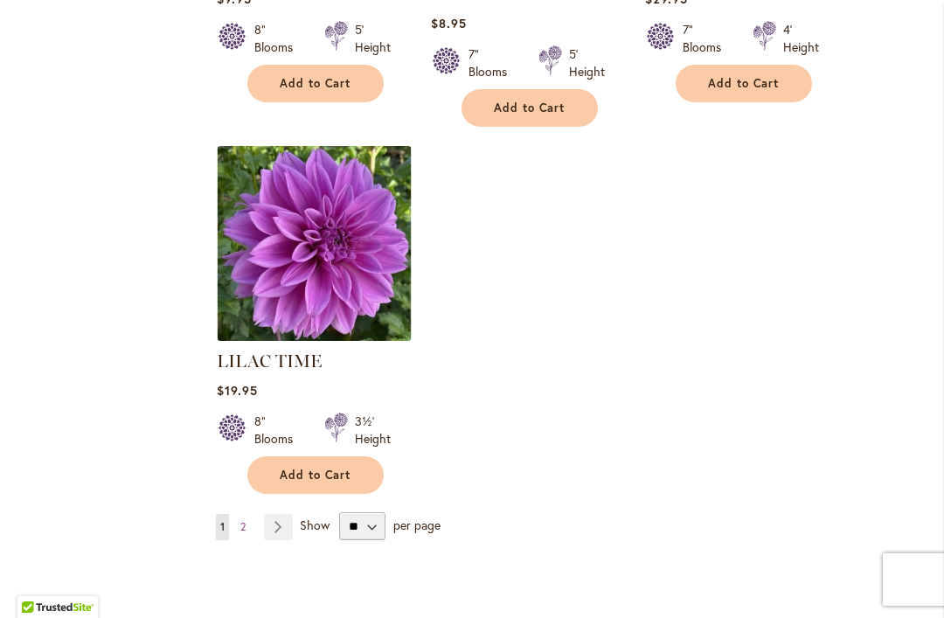
click at [246, 520] on span "2" at bounding box center [242, 526] width 5 height 13
